Goal: Check status: Check status

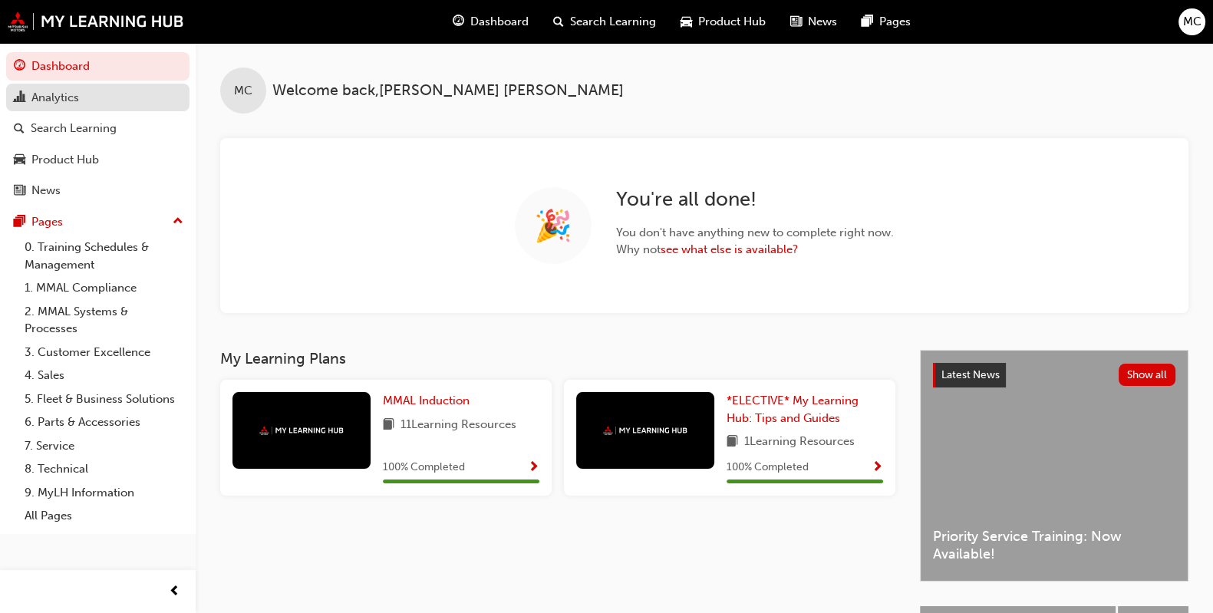
click at [60, 101] on div "Analytics" at bounding box center [55, 98] width 48 height 18
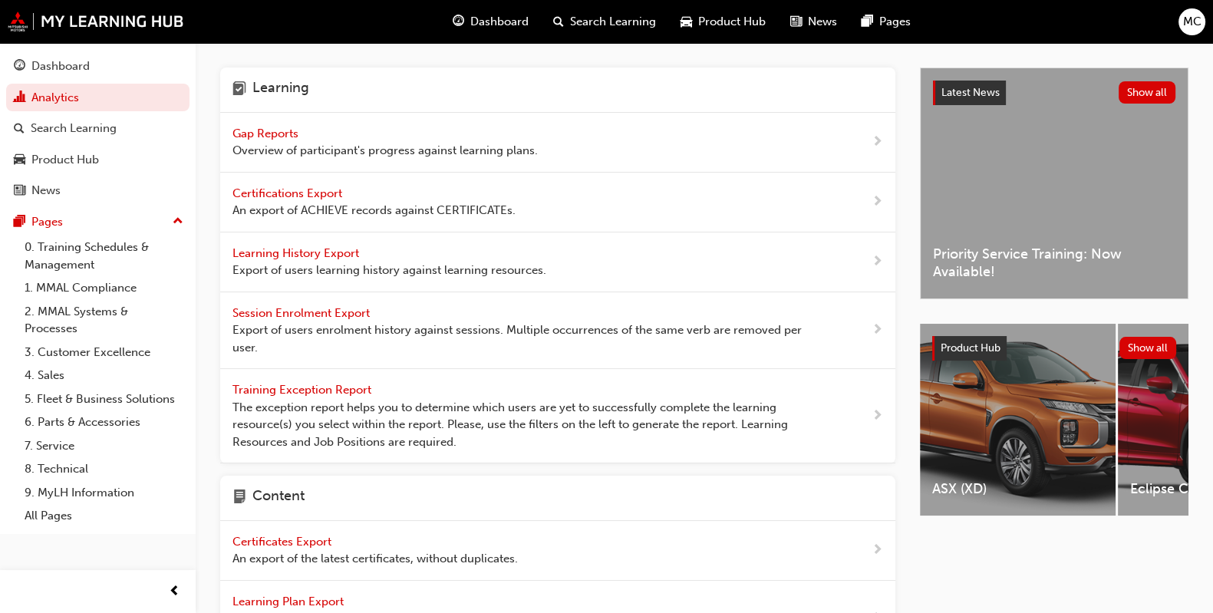
click at [279, 136] on span "Gap Reports" at bounding box center [267, 134] width 69 height 14
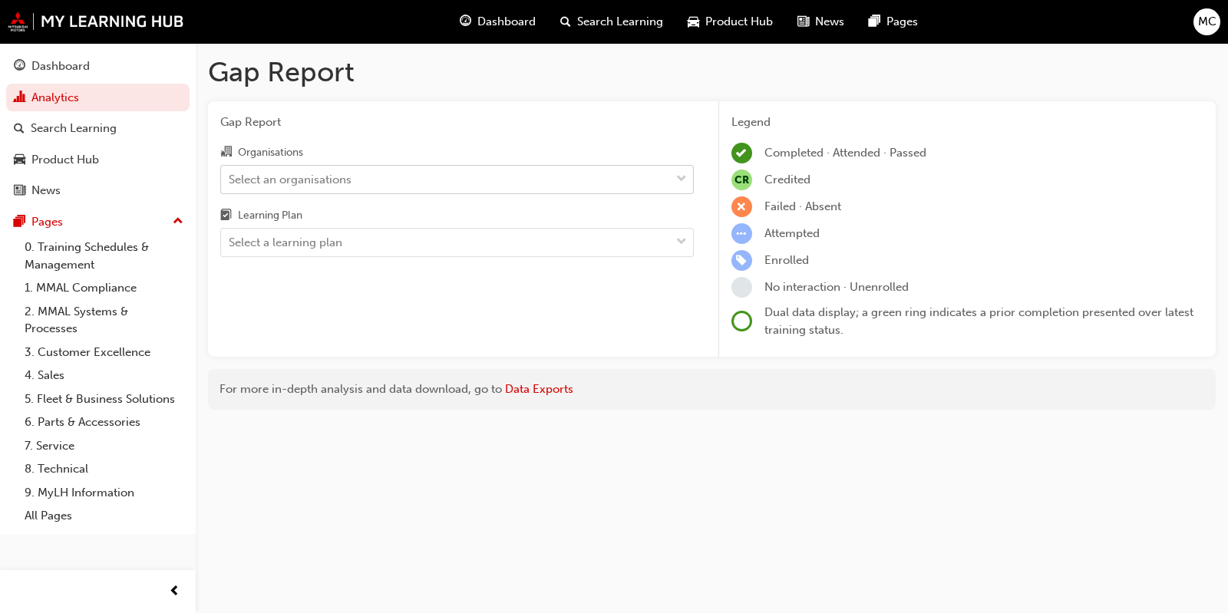
click at [279, 183] on div "Select an organisations" at bounding box center [290, 179] width 123 height 18
click at [230, 183] on input "Organisations Select an organisations" at bounding box center [230, 178] width 2 height 13
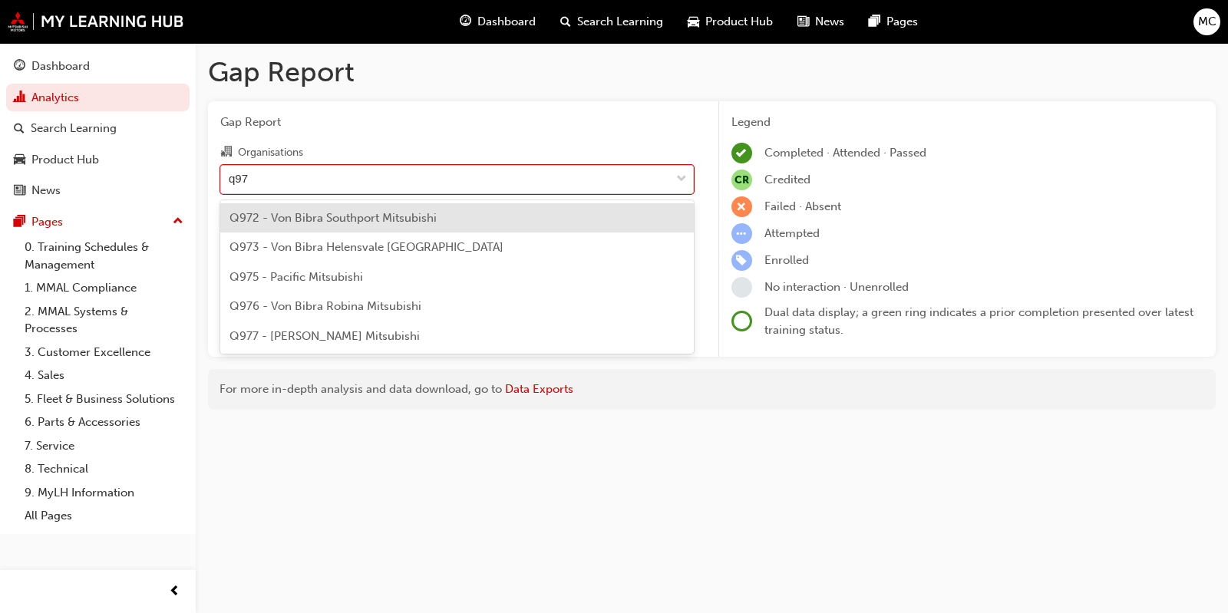
type input "q972"
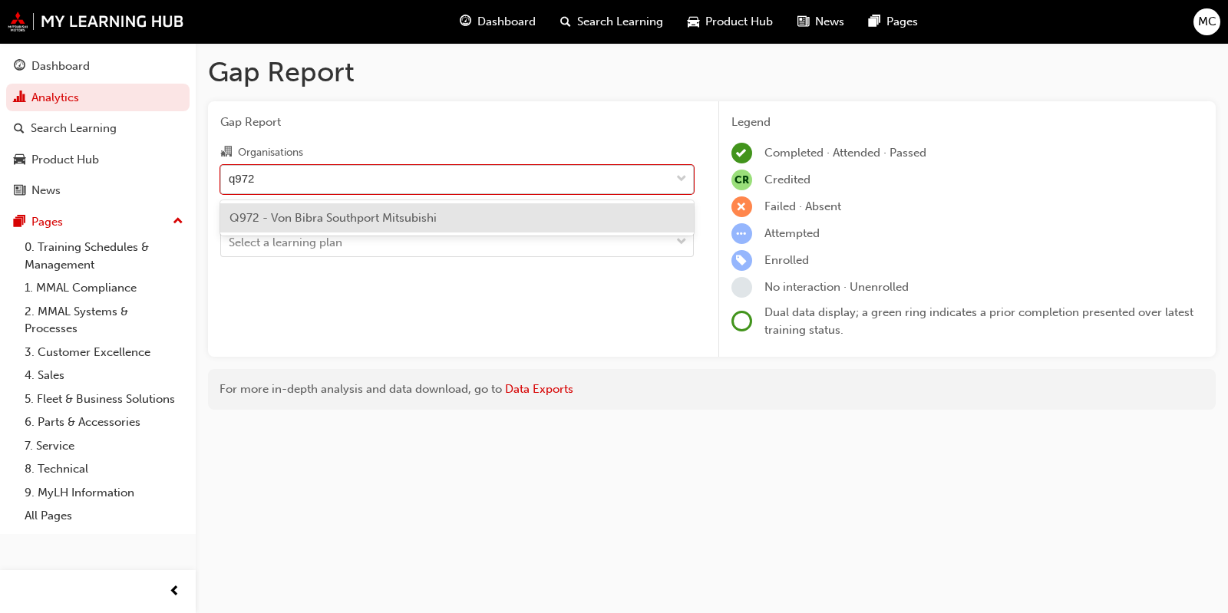
click at [315, 214] on span "Q972 - Von Bibra Southport Mitsubishi" at bounding box center [332, 218] width 207 height 14
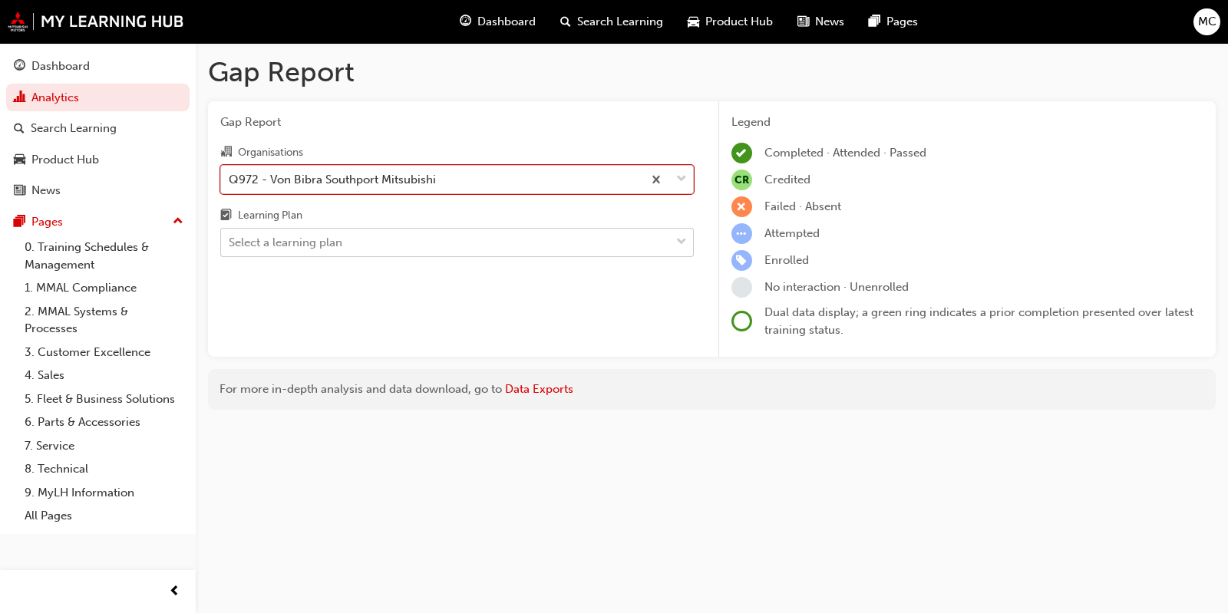
click at [302, 241] on div "Select a learning plan" at bounding box center [286, 243] width 114 height 18
click at [230, 241] on input "Learning Plan Select a learning plan" at bounding box center [230, 242] width 2 height 13
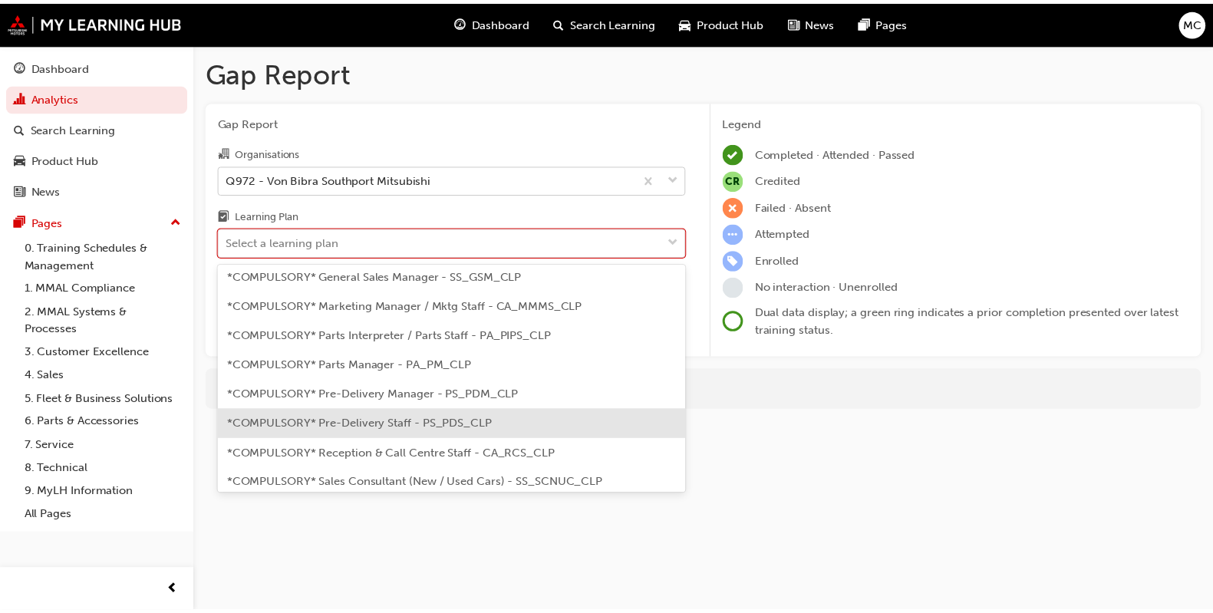
scroll to position [383, 0]
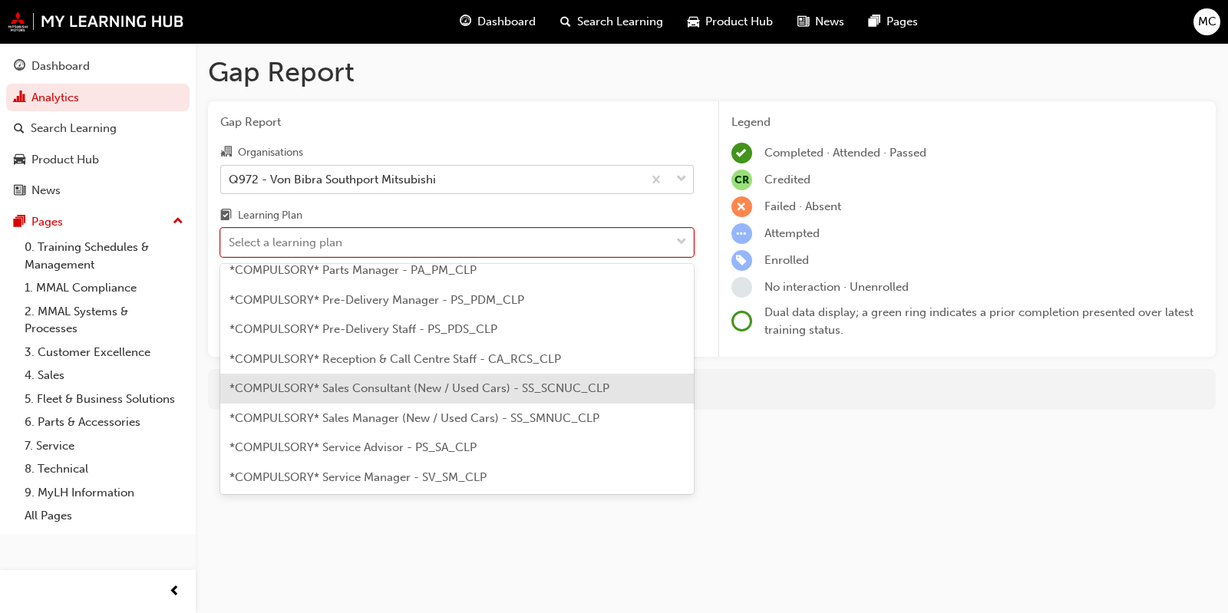
click at [418, 381] on span "*COMPULSORY* Sales Consultant (New / Used Cars) - SS_SCNUC_CLP" at bounding box center [419, 388] width 380 height 14
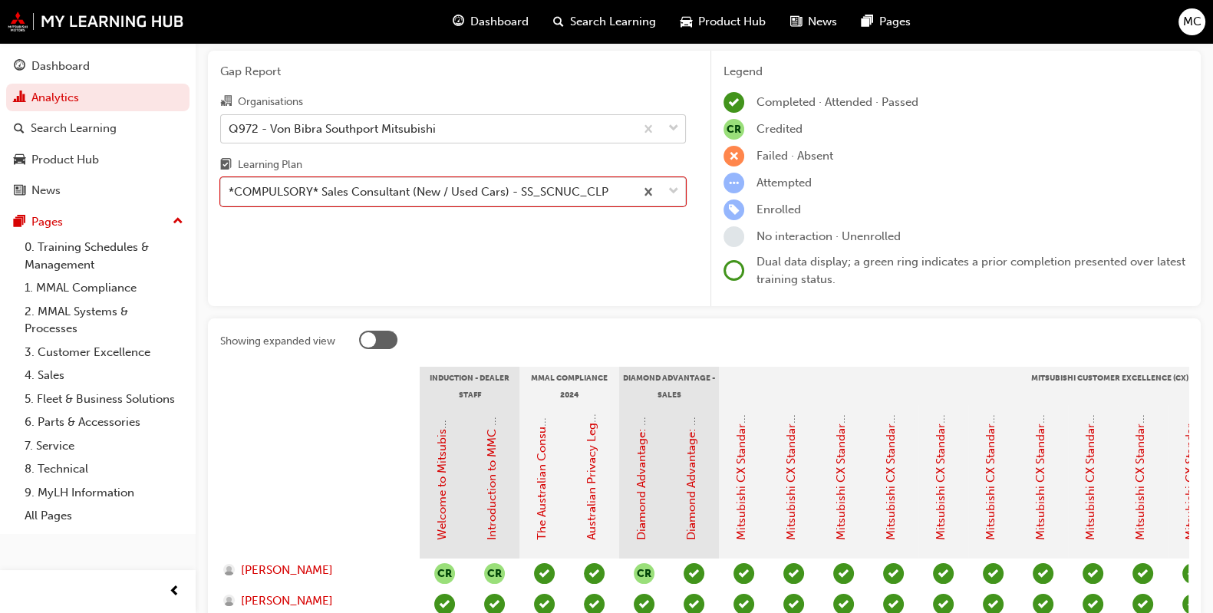
scroll to position [22, 0]
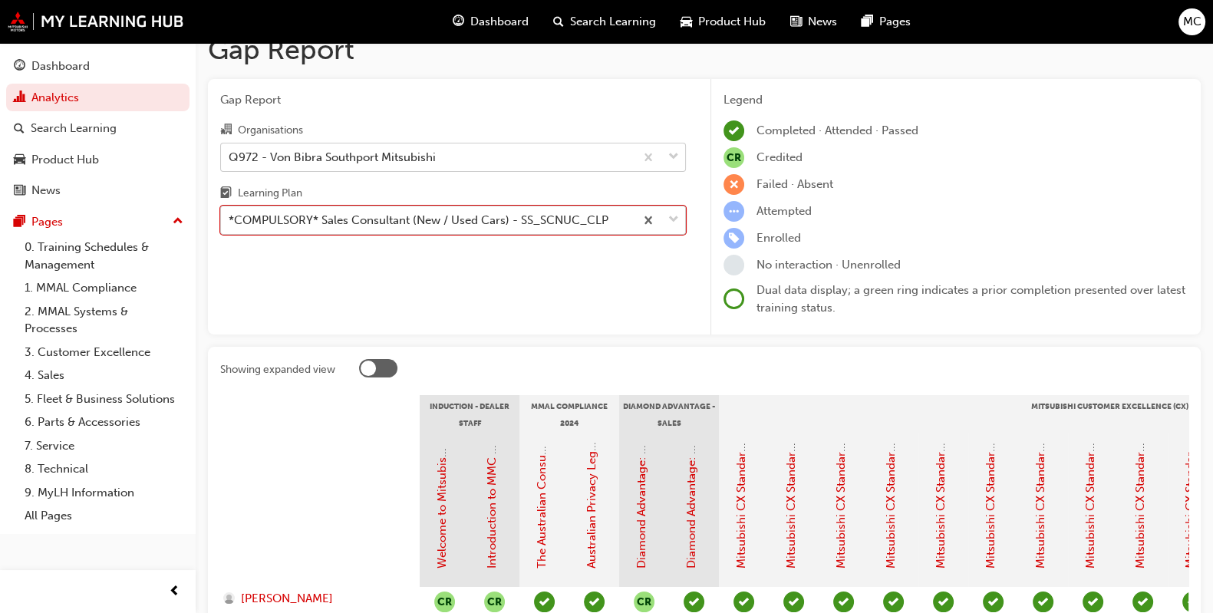
click at [338, 226] on div "*COMPULSORY* Sales Consultant (New / Used Cars) - SS_SCNUC_CLP" at bounding box center [419, 221] width 380 height 18
click at [230, 226] on input "Learning Plan option *COMPULSORY* Sales Consultant (New / Used Cars) - SS_SCNUC…" at bounding box center [230, 219] width 2 height 13
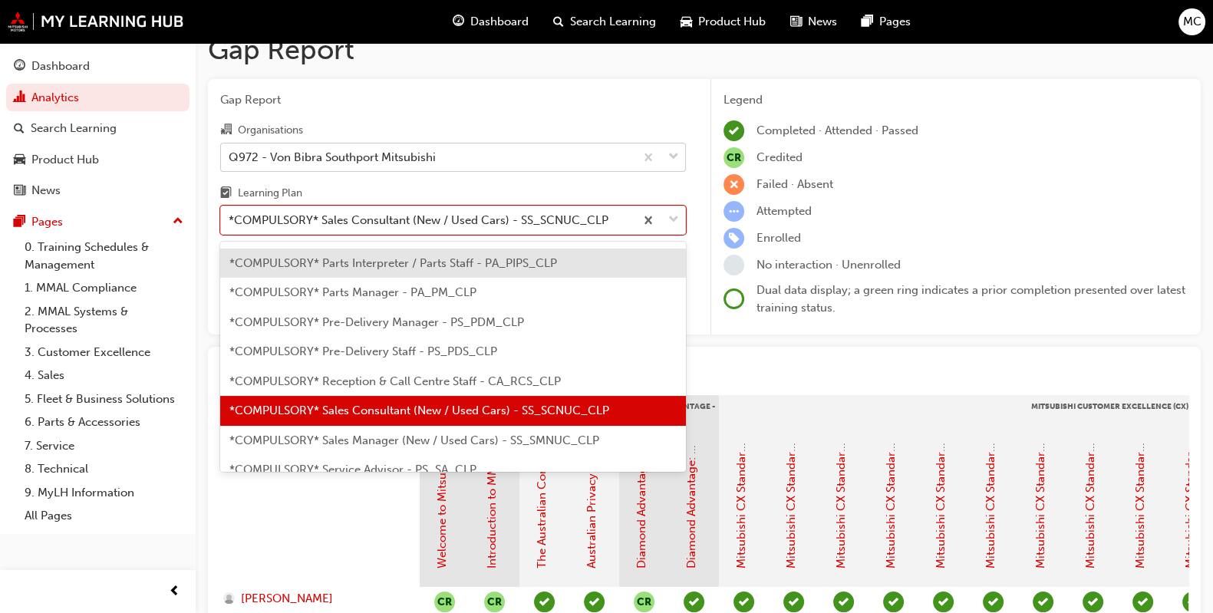
scroll to position [380, 0]
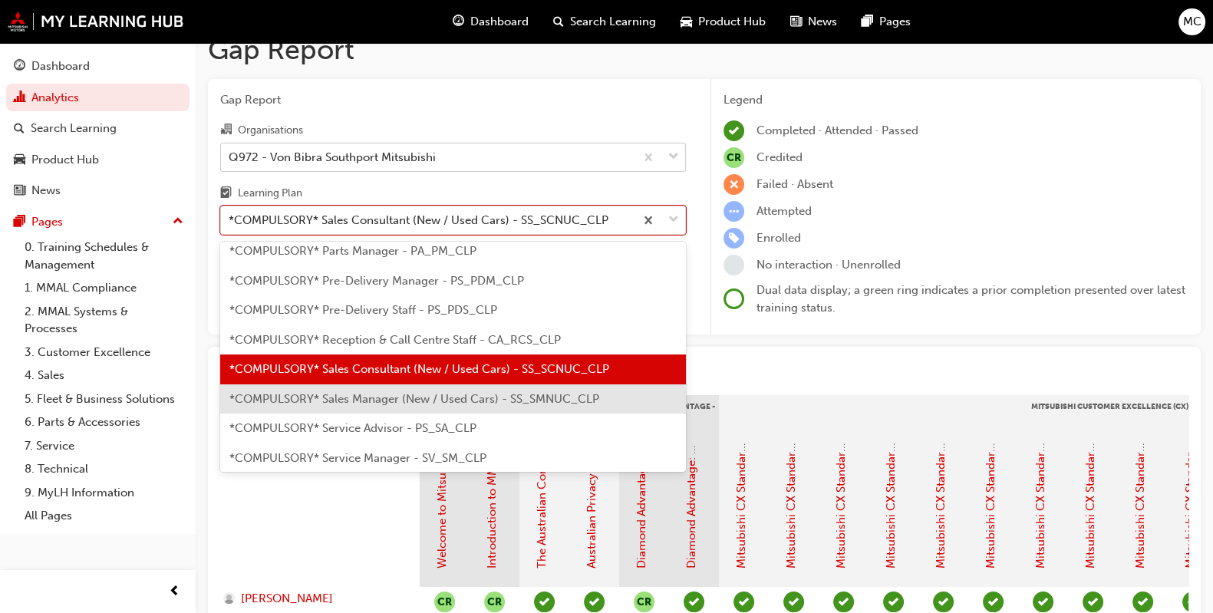
click at [361, 392] on span "*COMPULSORY* Sales Manager (New / Used Cars) - SS_SMNUC_CLP" at bounding box center [414, 399] width 370 height 14
